Goal: Navigation & Orientation: Find specific page/section

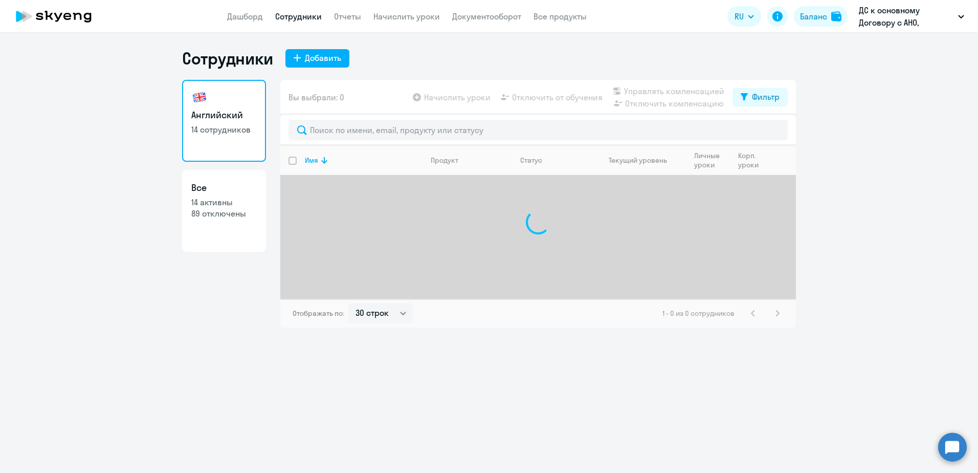
select select "30"
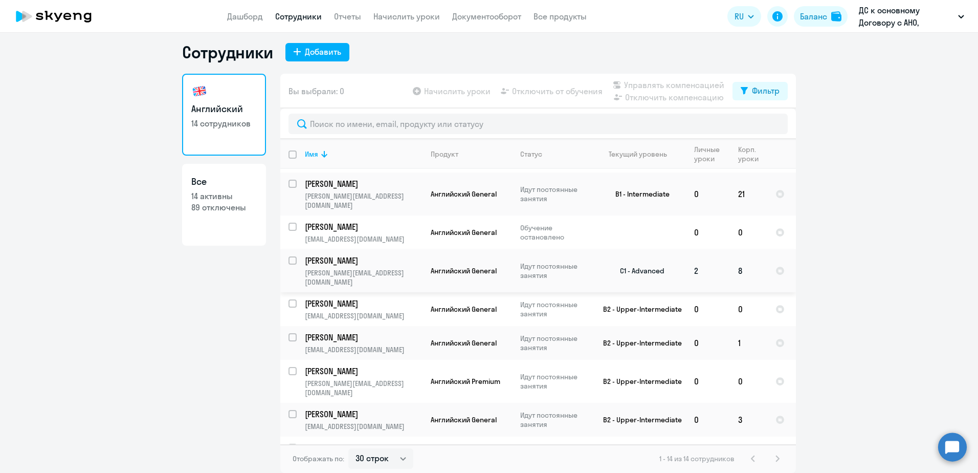
scroll to position [197, 0]
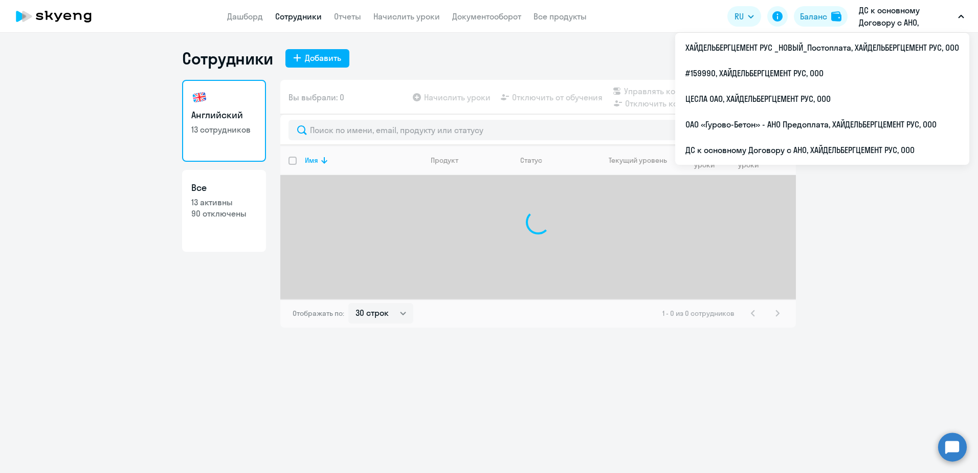
select select "30"
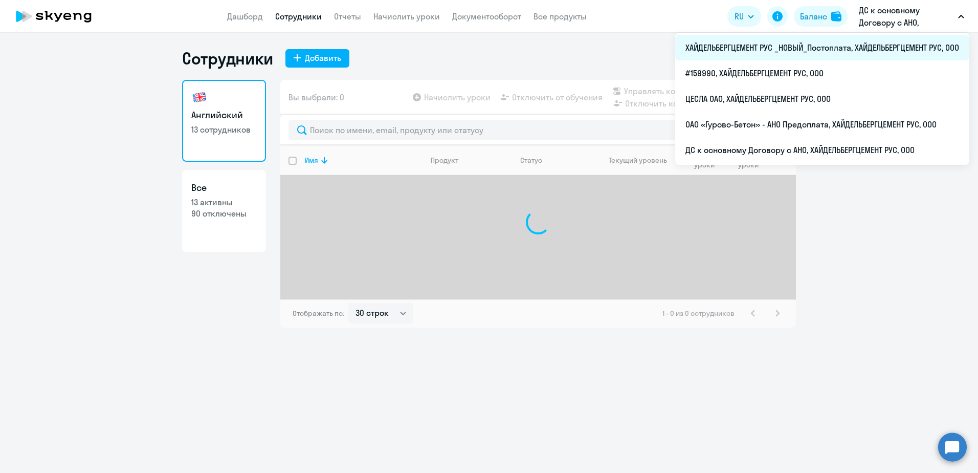
click at [848, 48] on li "ХАЙДЕЛЬБЕРГЦЕМЕНТ РУС _НОВЫЙ_Постоплата, ХАЙДЕЛЬБЕРГЦЕМЕНТ РУС, ООО" at bounding box center [822, 48] width 294 height 26
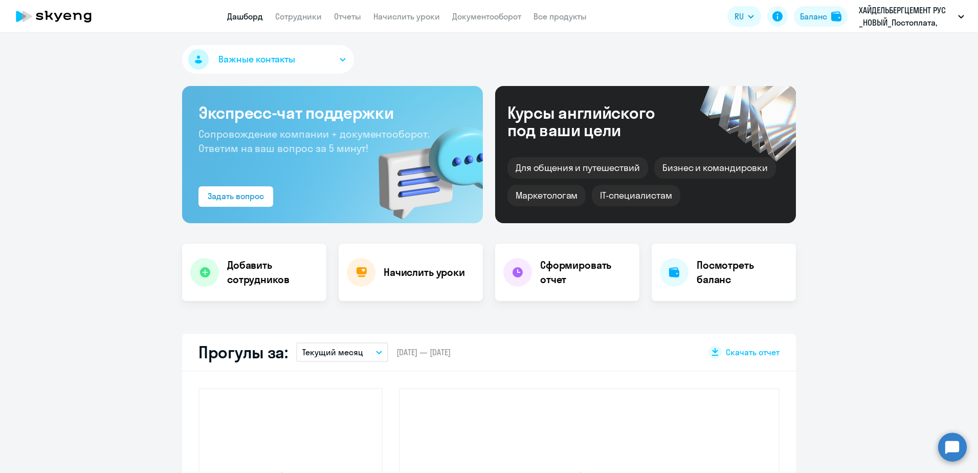
click at [280, 10] on app-header "Дашборд Сотрудники Отчеты Начислить уроки Документооборот Все продукты Дашборд …" at bounding box center [489, 16] width 978 height 33
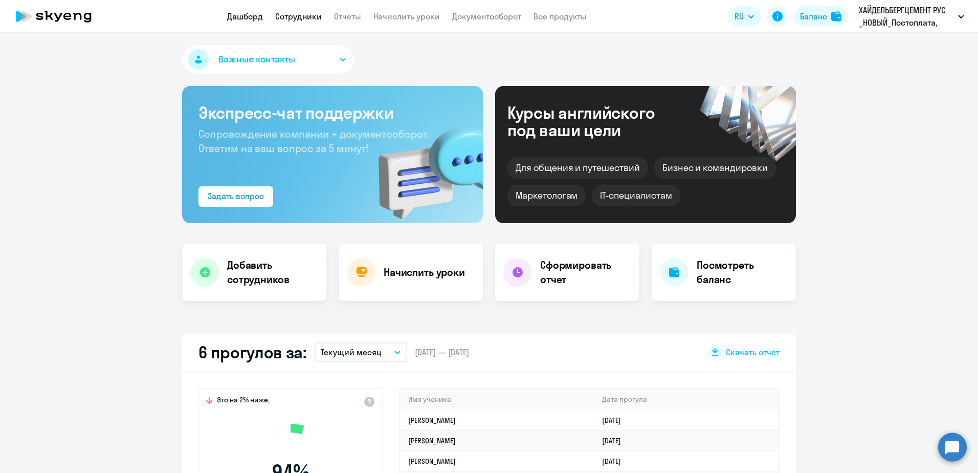
click at [281, 13] on link "Сотрудники" at bounding box center [298, 16] width 47 height 10
select select "30"
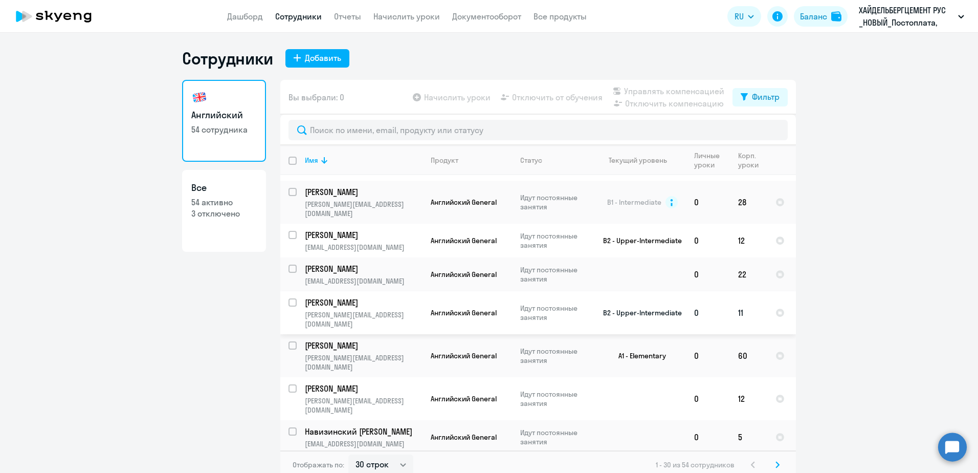
scroll to position [738, 0]
